Goal: Task Accomplishment & Management: Complete application form

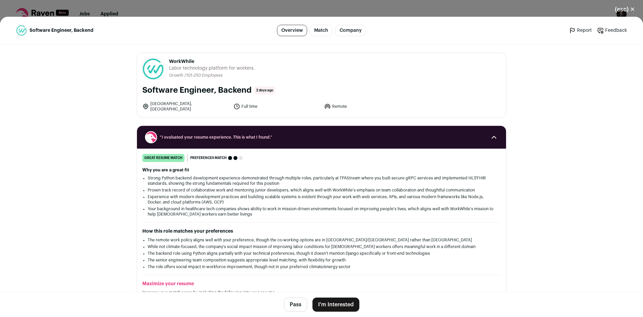
click at [253, 5] on div "(esc) ✕ Software Engineer, Backend Overview Match Company Report Feedback Repor…" at bounding box center [321, 158] width 643 height 317
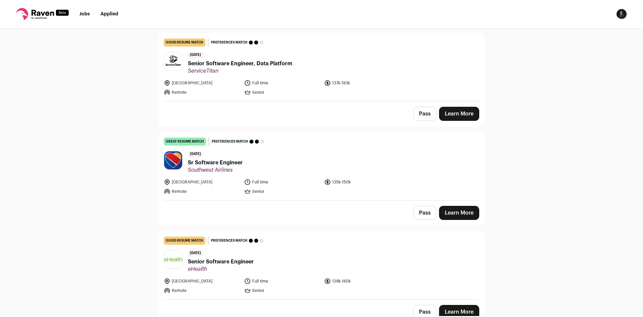
scroll to position [266, 0]
click at [262, 150] on header "[DATE] Sr Software Engineer Southwest Airlines" at bounding box center [322, 161] width 316 height 22
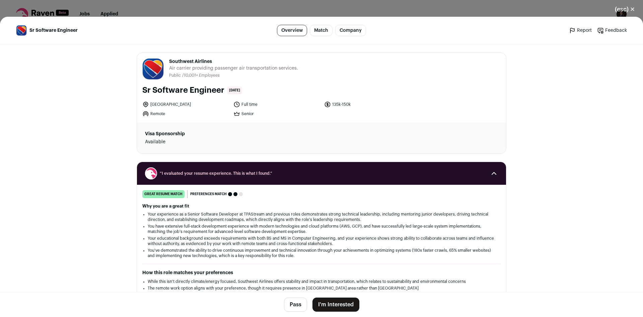
click at [326, 305] on button "I'm Interested" at bounding box center [335, 305] width 47 height 14
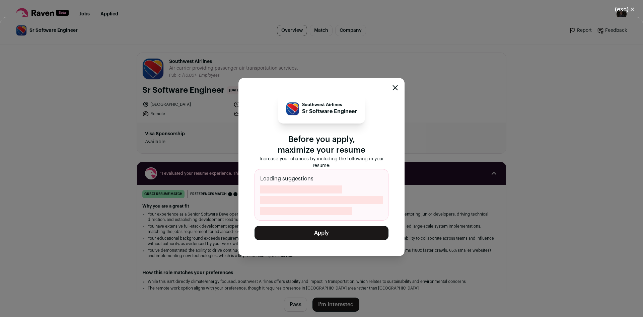
click at [338, 233] on button "Apply" at bounding box center [322, 233] width 134 height 14
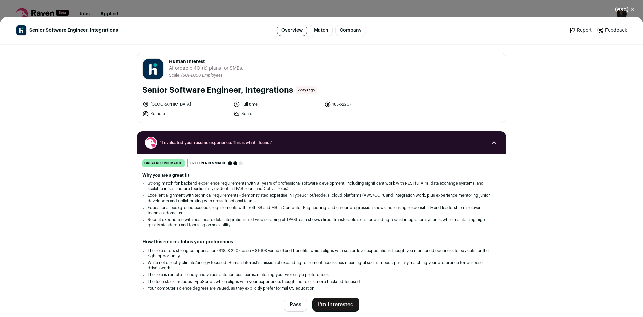
click at [331, 305] on button "I'm Interested" at bounding box center [335, 305] width 47 height 14
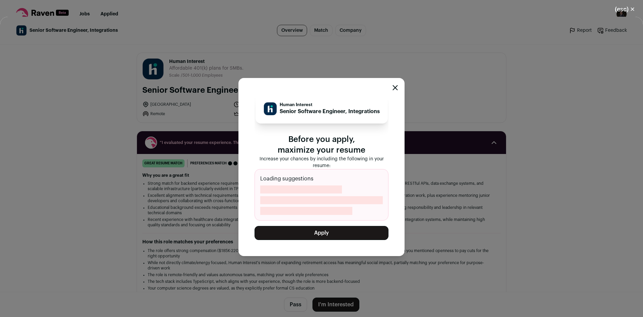
click at [332, 238] on button "Apply" at bounding box center [322, 233] width 134 height 14
